Goal: Find specific page/section: Find specific page/section

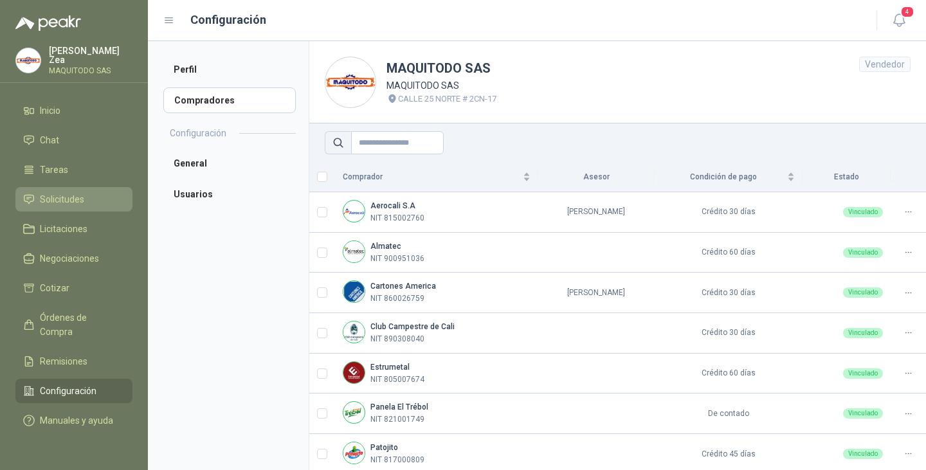
click at [64, 197] on span "Solicitudes" at bounding box center [62, 199] width 44 height 14
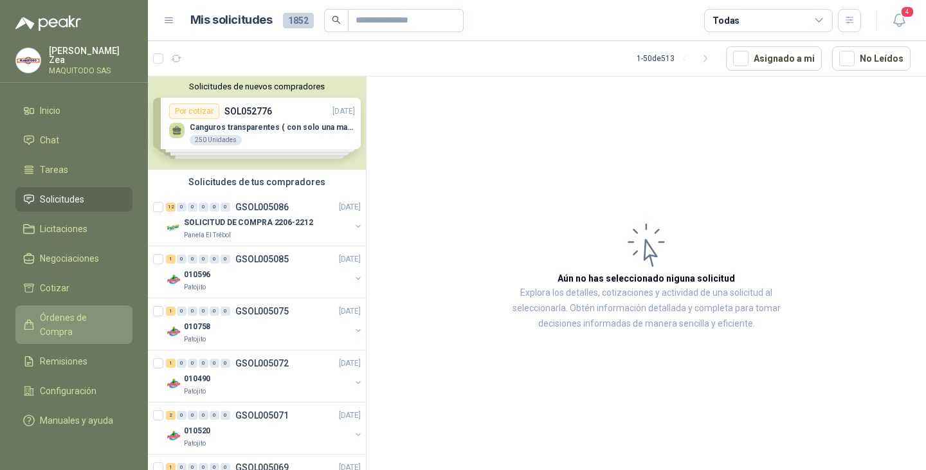
click at [58, 313] on span "Órdenes de Compra" at bounding box center [80, 325] width 80 height 28
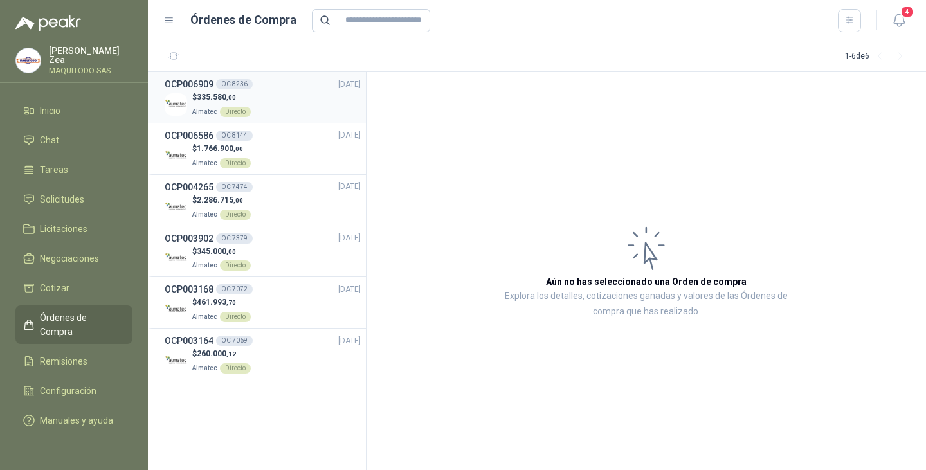
click at [208, 98] on span "335.580 ,00" at bounding box center [216, 97] width 39 height 9
